Goal: Information Seeking & Learning: Understand process/instructions

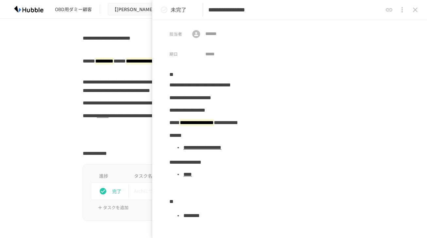
scroll to position [276, 0]
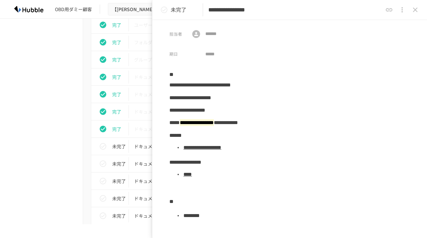
click at [416, 12] on icon "close drawer" at bounding box center [415, 10] width 8 height 8
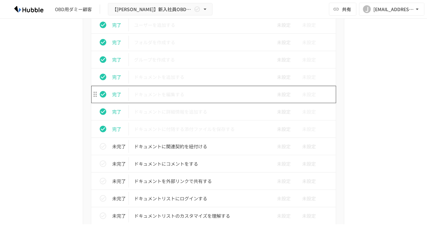
scroll to position [341, 0]
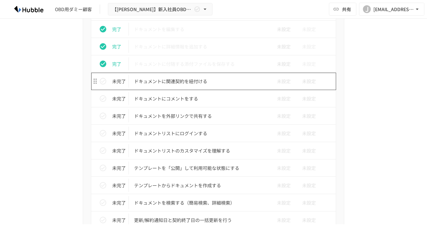
click at [199, 83] on p "ドキュメントに関連契約を紐付ける" at bounding box center [199, 81] width 131 height 8
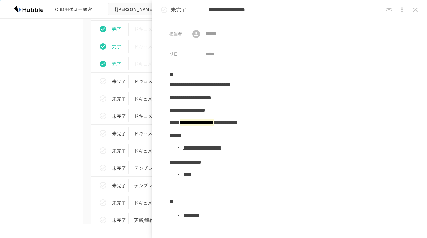
click at [62, 110] on div "進捗 タスク名 担当者 期限 完了 Hubbleにログインする 未設定 未設定 完了 ユーザーを追加する 未設定 未設定 完了 フォルダを作成する 未設定 未…" at bounding box center [213, 238] width 399 height 645
click at [138, 101] on p "ドキュメントにコメントをする" at bounding box center [199, 98] width 131 height 8
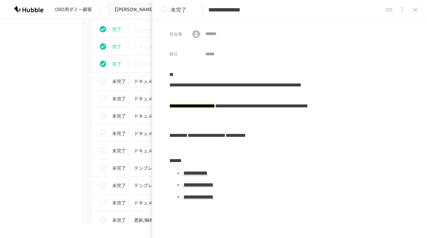
click at [207, 174] on link "**********" at bounding box center [195, 172] width 24 height 5
click at [166, 13] on icon "status" at bounding box center [164, 10] width 8 height 8
click at [66, 125] on div "進捗 タスク名 担当者 期限 完了 Hubbleにログインする 未設定 未設定 完了 ユーザーを追加する 未設定 未設定 完了 フォルダを作成する 未設定 未…" at bounding box center [213, 238] width 399 height 645
click at [417, 8] on icon "close drawer" at bounding box center [415, 10] width 8 height 8
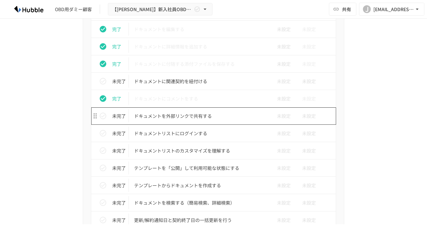
click at [195, 122] on td "ドキュメントを外部リンクで共有する" at bounding box center [200, 115] width 142 height 17
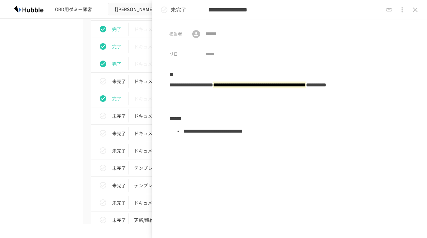
click at [243, 133] on link "**********" at bounding box center [212, 130] width 59 height 5
click at [176, 7] on p "未完了" at bounding box center [179, 10] width 16 height 8
click at [44, 150] on div "進捗 タスク名 担当者 期限 完了 Hubbleにログインする 未設定 未設定 完了 ユーザーを追加する 未設定 未設定 完了 フォルダを作成する 未設定 未…" at bounding box center [213, 238] width 399 height 645
click at [420, 11] on button "close drawer" at bounding box center [414, 9] width 13 height 13
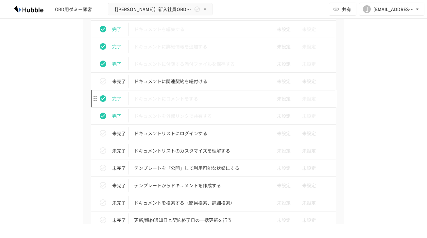
scroll to position [385, 0]
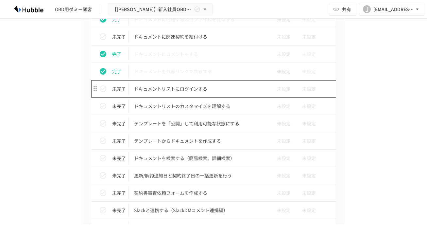
click at [203, 87] on p "ドキュメントリストにログインする" at bounding box center [199, 89] width 131 height 8
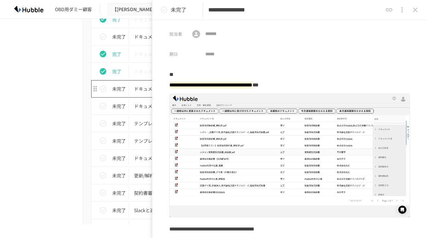
click at [140, 89] on p "ドキュメントリストにログインする" at bounding box center [199, 89] width 131 height 8
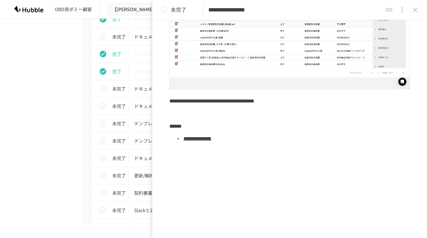
scroll to position [128, 0]
click at [211, 140] on link "**********" at bounding box center [197, 138] width 28 height 5
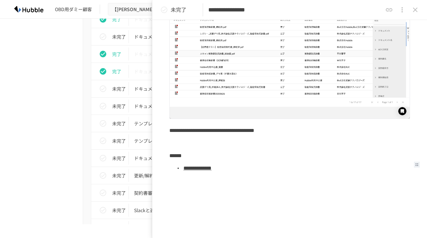
scroll to position [0, 0]
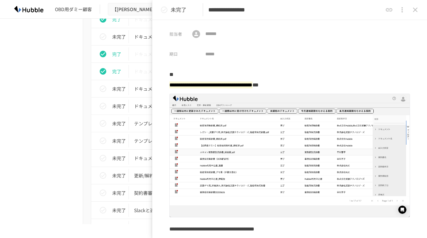
click at [179, 9] on p "未完了" at bounding box center [179, 10] width 16 height 8
click at [417, 8] on icon "close drawer" at bounding box center [415, 10] width 5 height 5
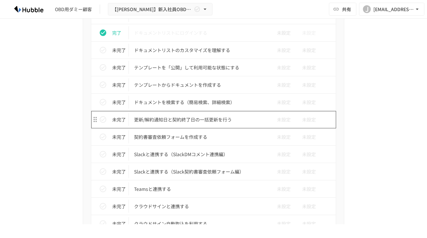
scroll to position [414, 0]
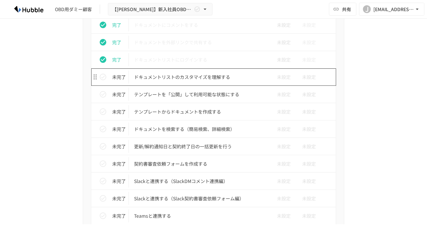
click at [164, 81] on p "ドキュメントリストのカスタマイズを理解する" at bounding box center [199, 77] width 131 height 8
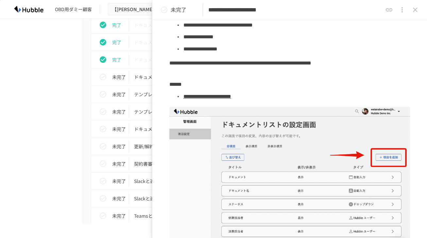
scroll to position [91, 0]
